Goal: Task Accomplishment & Management: Use online tool/utility

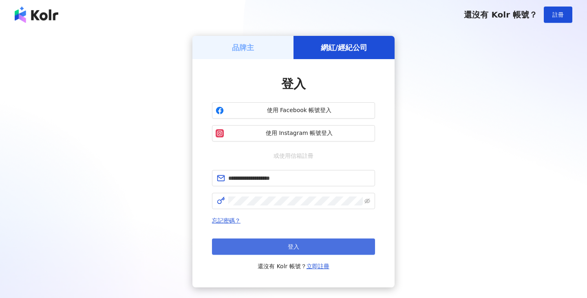
click at [295, 247] on span "登入" at bounding box center [293, 246] width 11 height 7
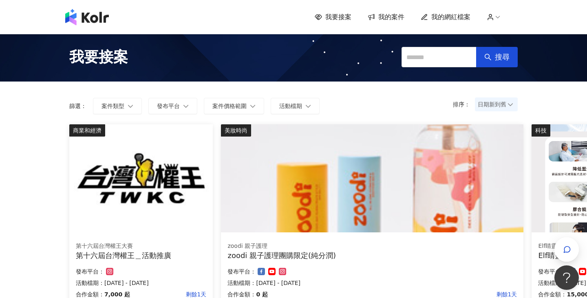
click at [393, 15] on span "我的案件" at bounding box center [391, 17] width 26 height 9
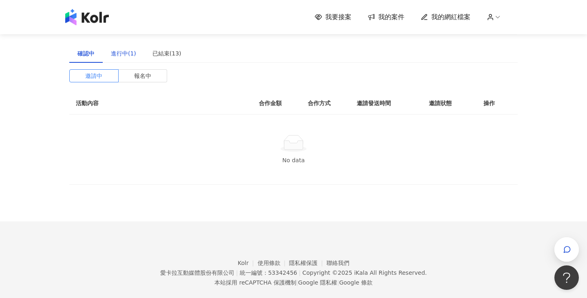
click at [125, 53] on div "進行中(1)" at bounding box center [123, 53] width 25 height 9
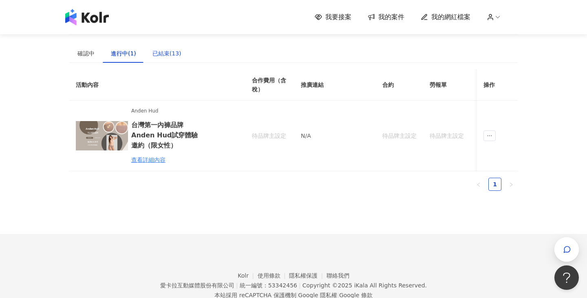
click at [160, 54] on div "已結束(13)" at bounding box center [166, 53] width 29 height 9
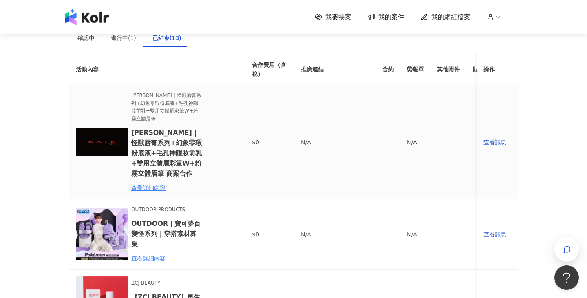
scroll to position [16, 0]
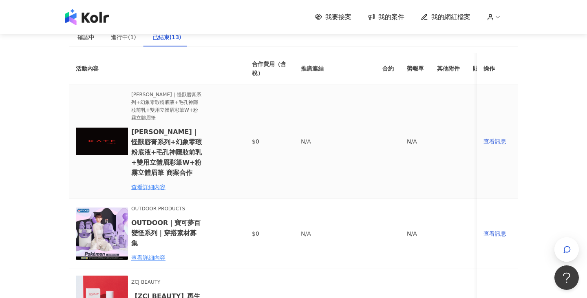
click at [176, 144] on h6 "[PERSON_NAME]｜怪獸唇膏系列+幻象零瑕粉底液+毛孔神隱妝前乳+雙用立體眉彩筆W+粉霧立體眉筆 商案合作" at bounding box center [166, 152] width 71 height 51
click at [346, 17] on span "我要接案" at bounding box center [338, 17] width 26 height 9
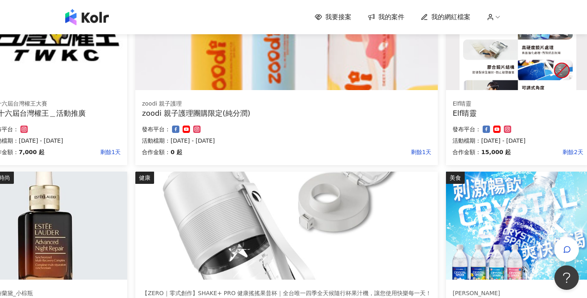
scroll to position [142, 87]
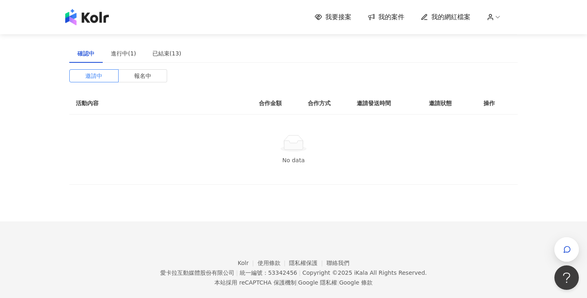
click at [335, 14] on span "我要接案" at bounding box center [338, 17] width 26 height 9
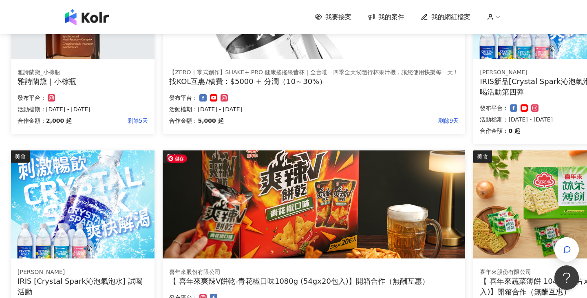
scroll to position [358, 58]
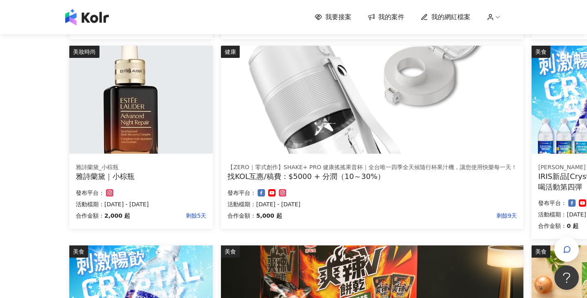
scroll to position [308, 0]
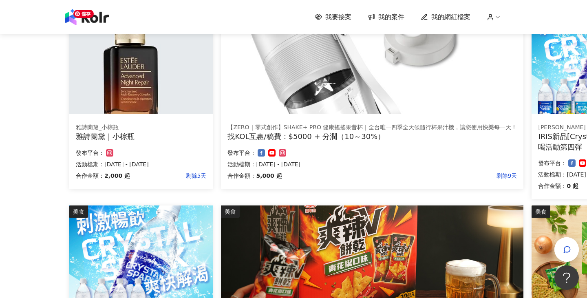
click at [141, 105] on img at bounding box center [140, 60] width 143 height 108
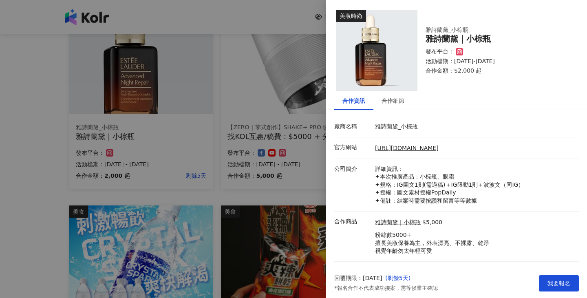
scroll to position [9, 0]
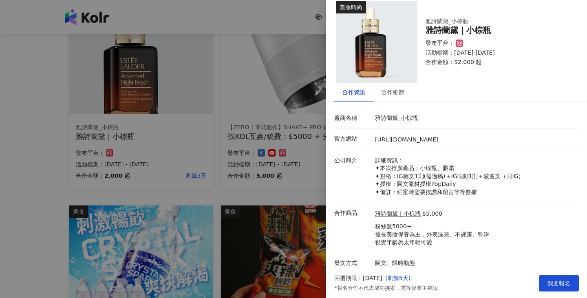
click at [290, 196] on div at bounding box center [293, 149] width 587 height 298
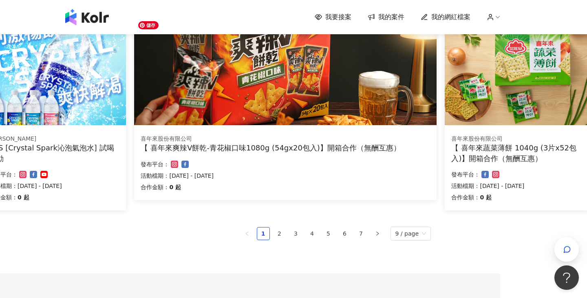
scroll to position [562, 87]
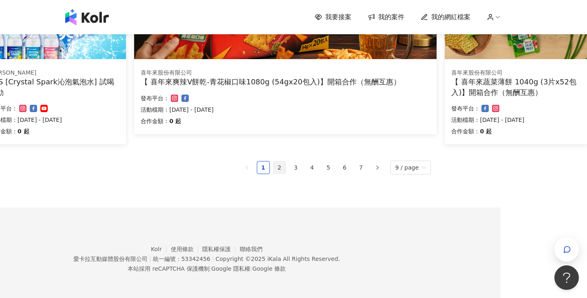
click at [282, 173] on link "2" at bounding box center [279, 167] width 12 height 12
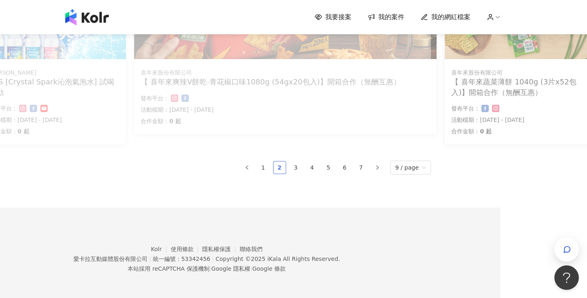
click at [280, 167] on ul "1 2 3 4 5 6 7 9 / page" at bounding box center [206, 168] width 448 height 14
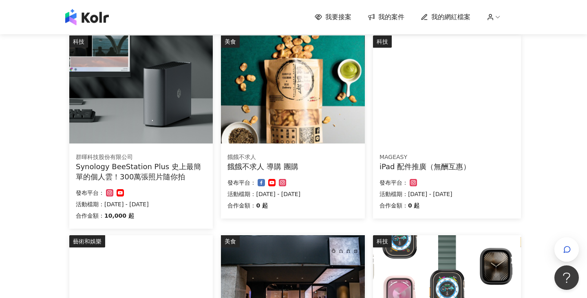
scroll to position [562, 0]
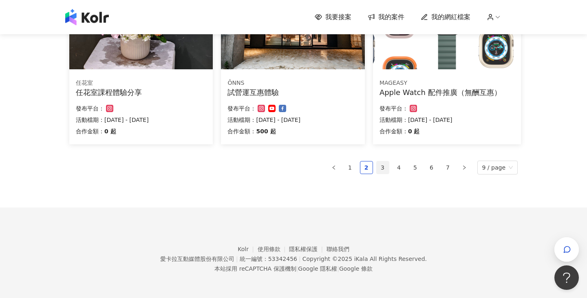
click at [386, 171] on link "3" at bounding box center [383, 167] width 12 height 12
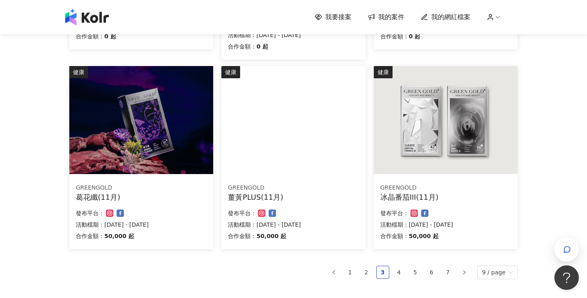
scroll to position [551, 0]
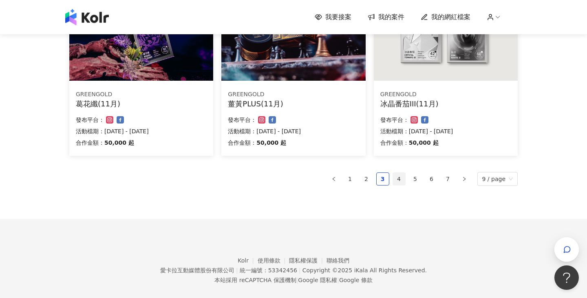
click at [399, 181] on link "4" at bounding box center [399, 179] width 12 height 12
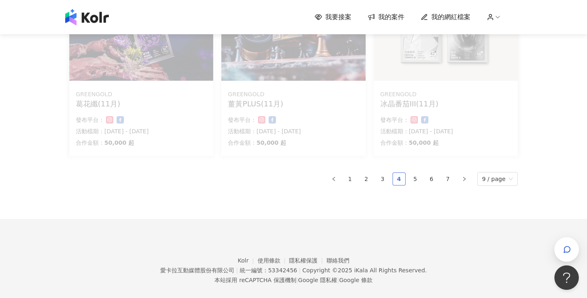
scroll to position [541, 0]
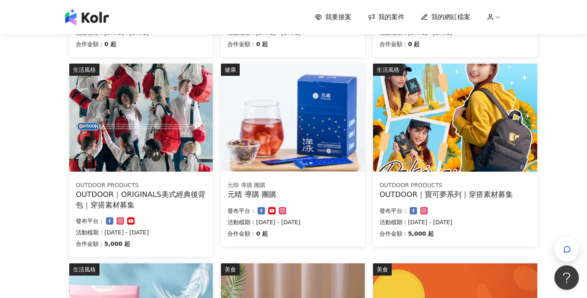
scroll to position [251, 0]
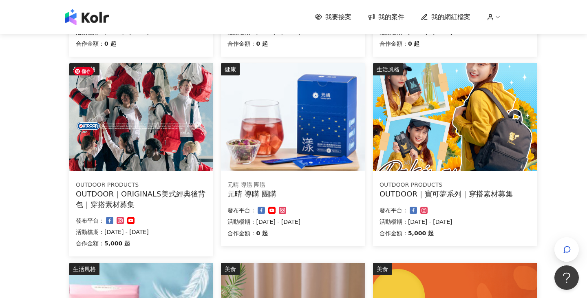
click at [126, 133] on img at bounding box center [140, 117] width 143 height 108
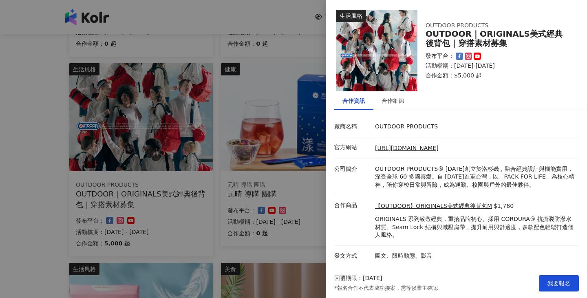
click at [250, 232] on div at bounding box center [293, 149] width 587 height 298
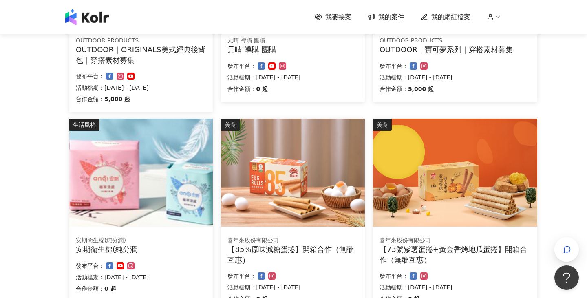
scroll to position [562, 0]
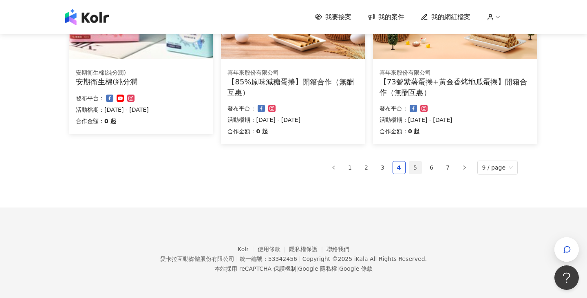
click at [419, 167] on link "5" at bounding box center [415, 167] width 12 height 12
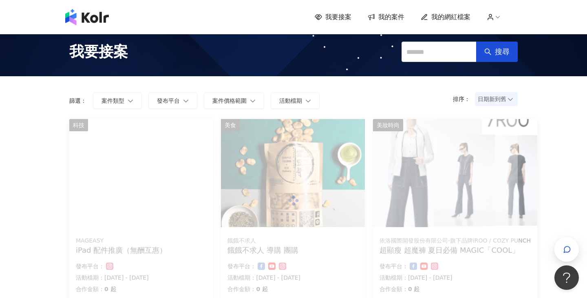
scroll to position [0, 0]
